Goal: Navigation & Orientation: Find specific page/section

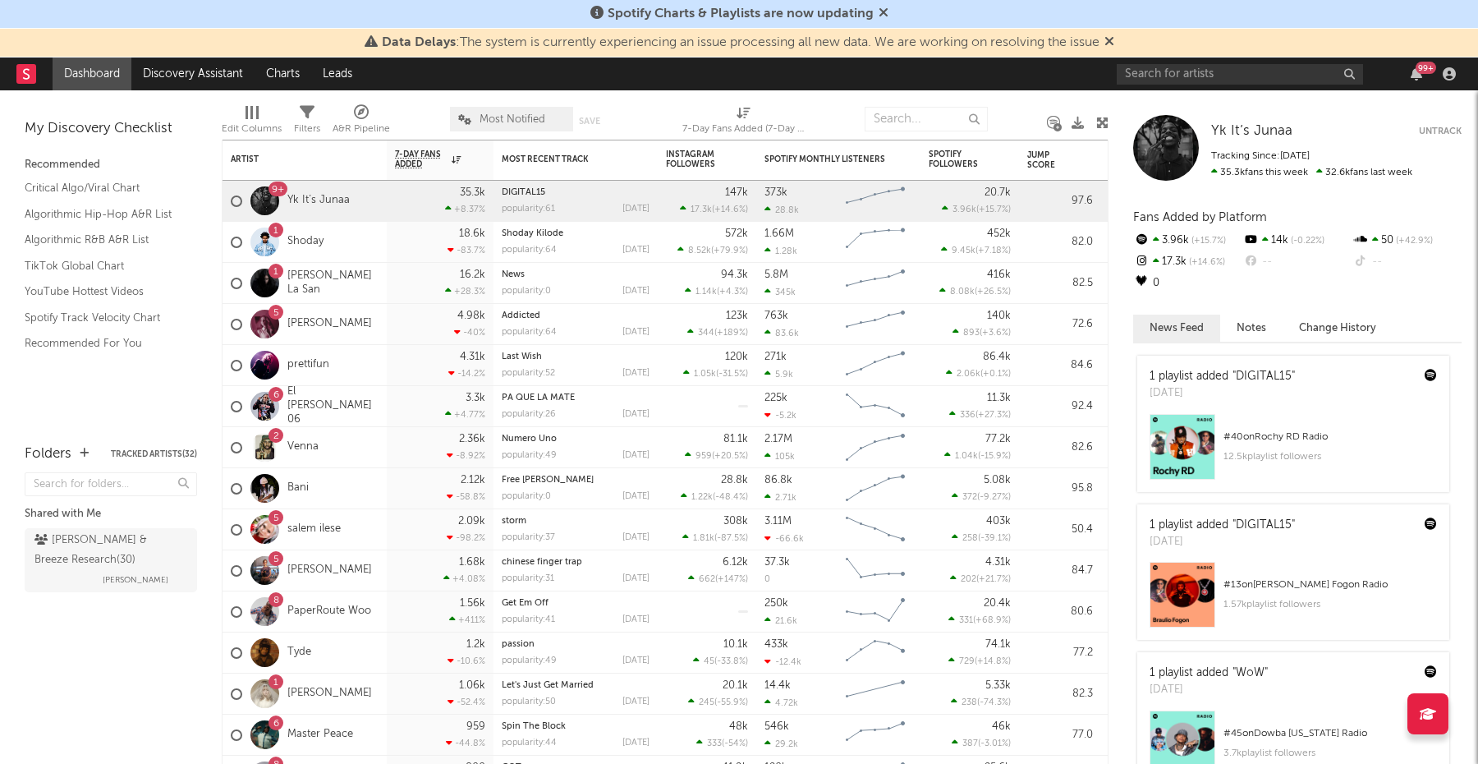
click at [1114, 41] on icon at bounding box center [1109, 40] width 10 height 13
